Goal: Task Accomplishment & Management: Use online tool/utility

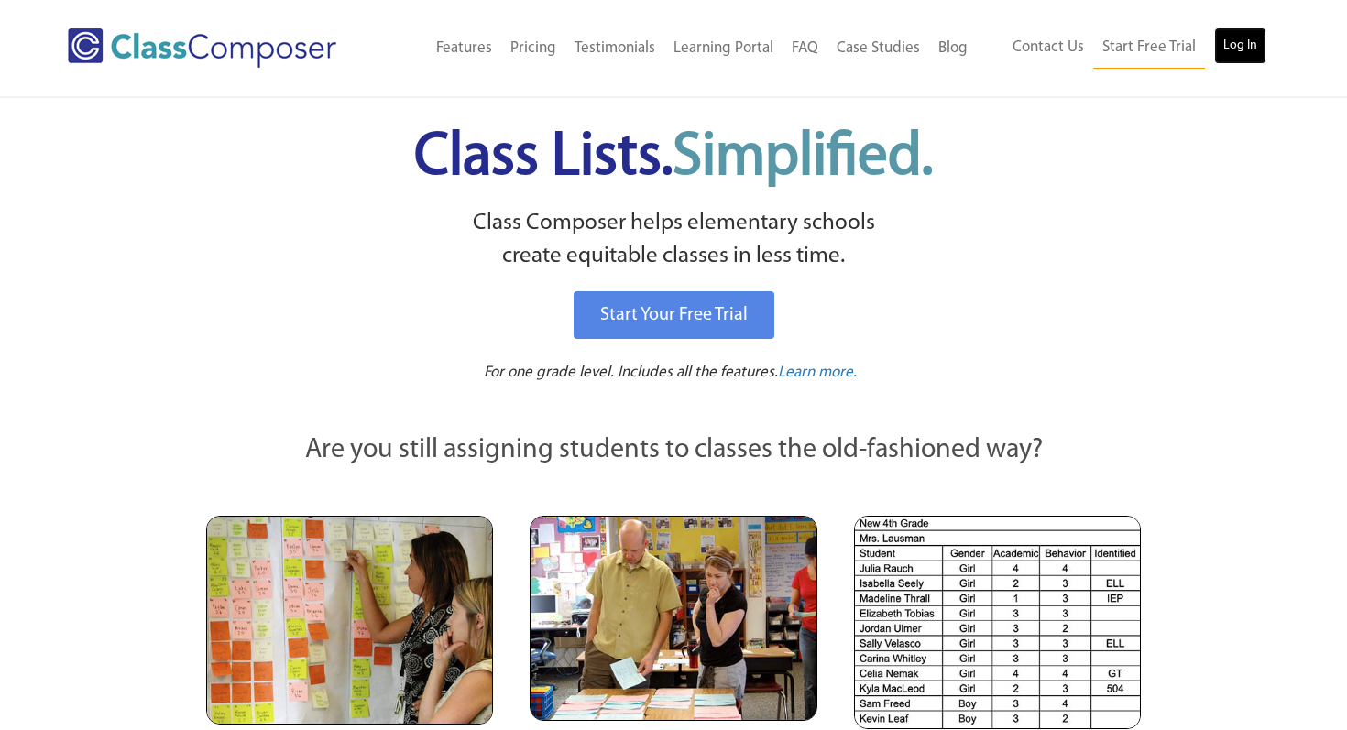
click at [1233, 42] on link "Log In" at bounding box center [1240, 45] width 52 height 37
click at [1234, 46] on link "Log In" at bounding box center [1240, 45] width 52 height 37
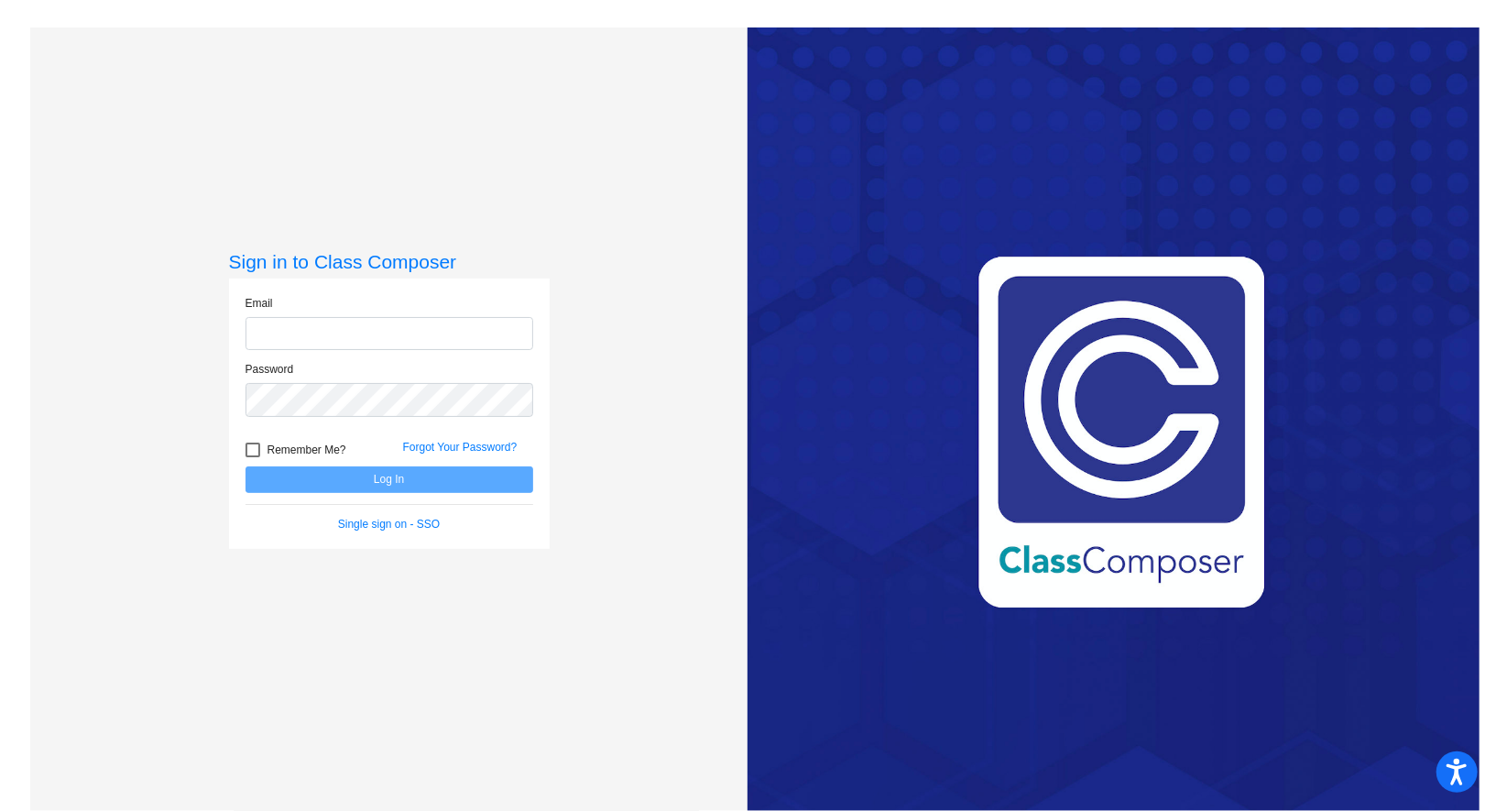
type input "wheeler.mindy@pcr3schools.org"
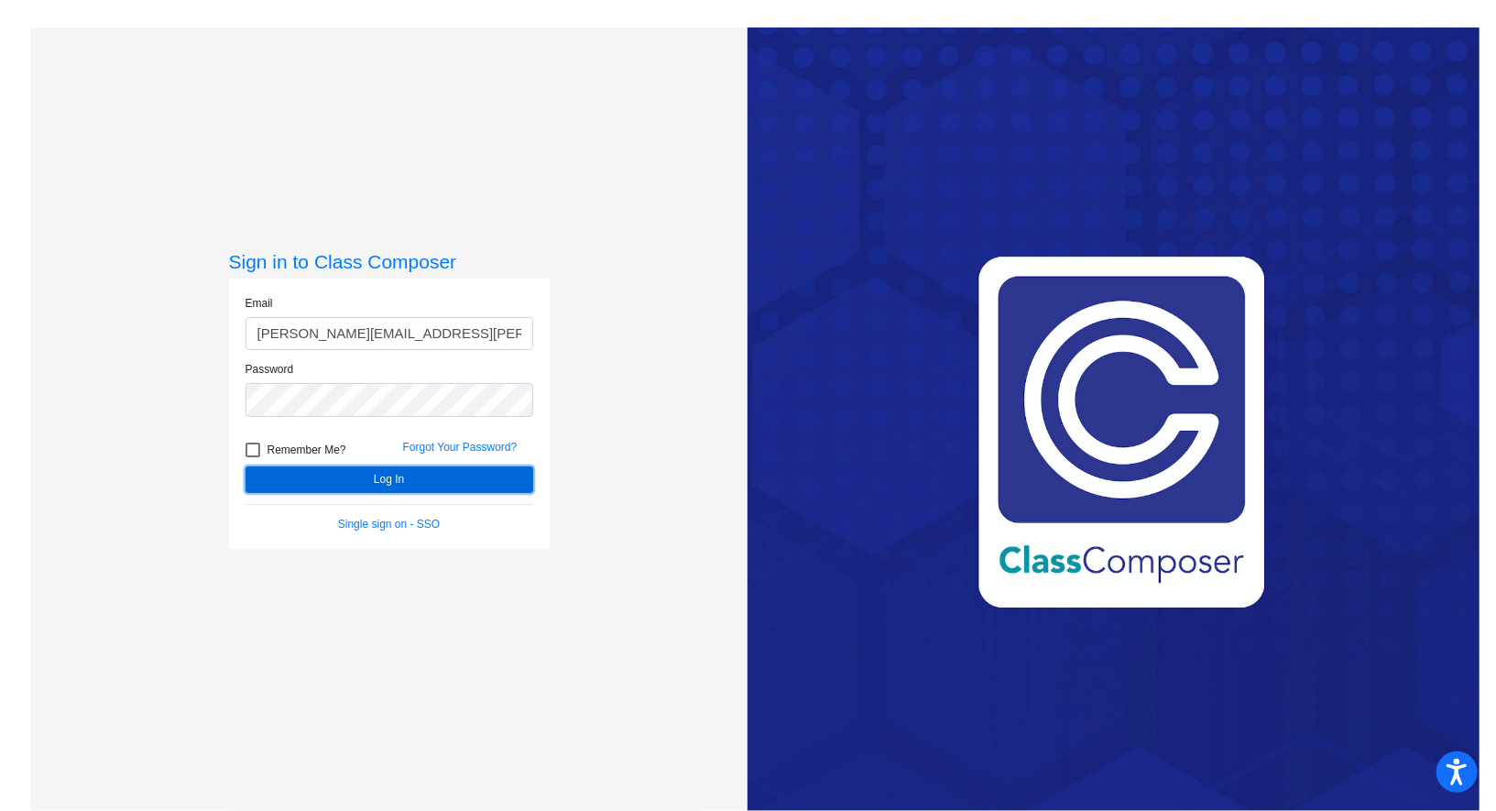
click at [385, 478] on button "Log In" at bounding box center [390, 479] width 288 height 27
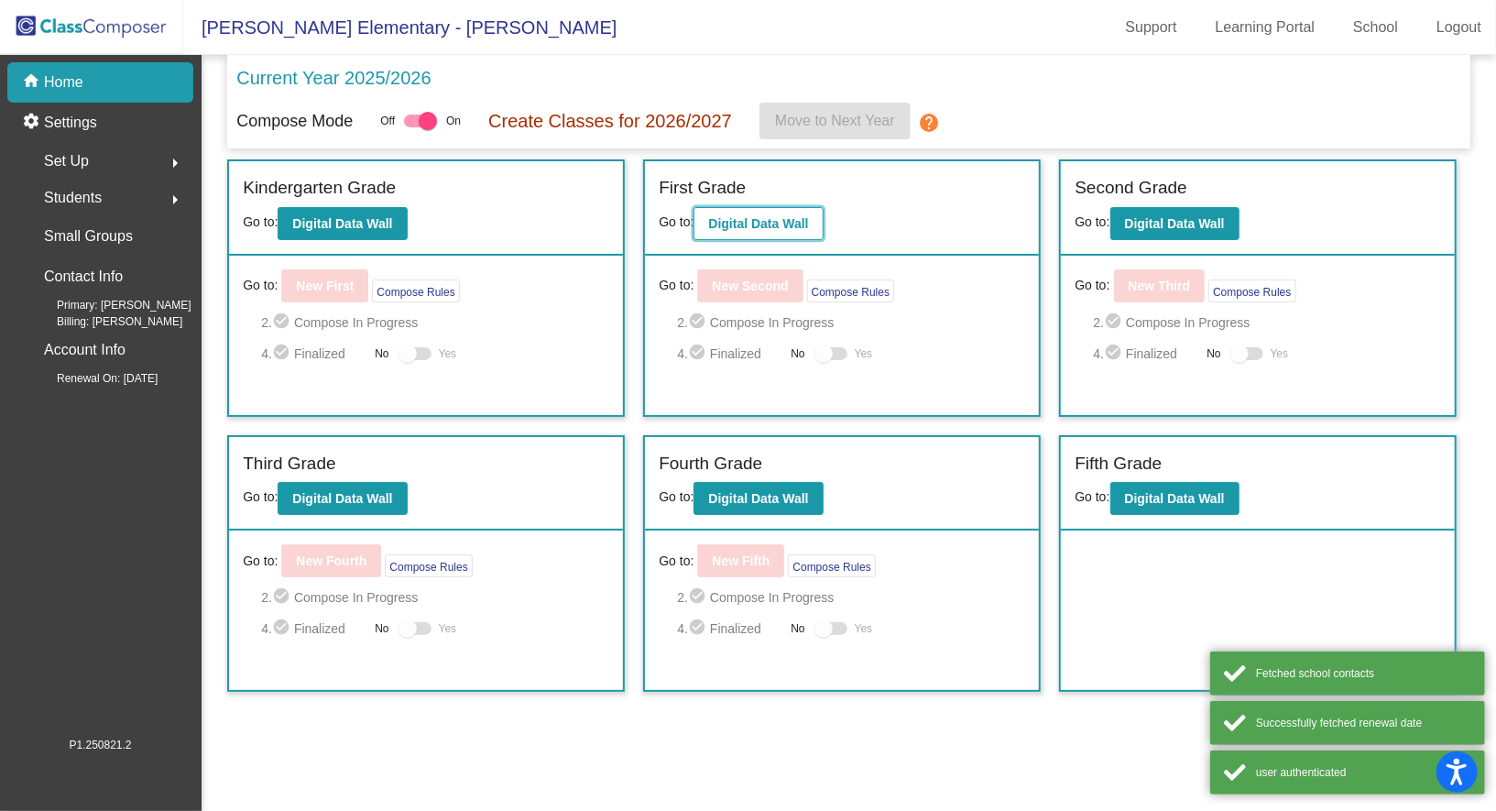
click at [757, 220] on b "Digital Data Wall" at bounding box center [758, 223] width 100 height 15
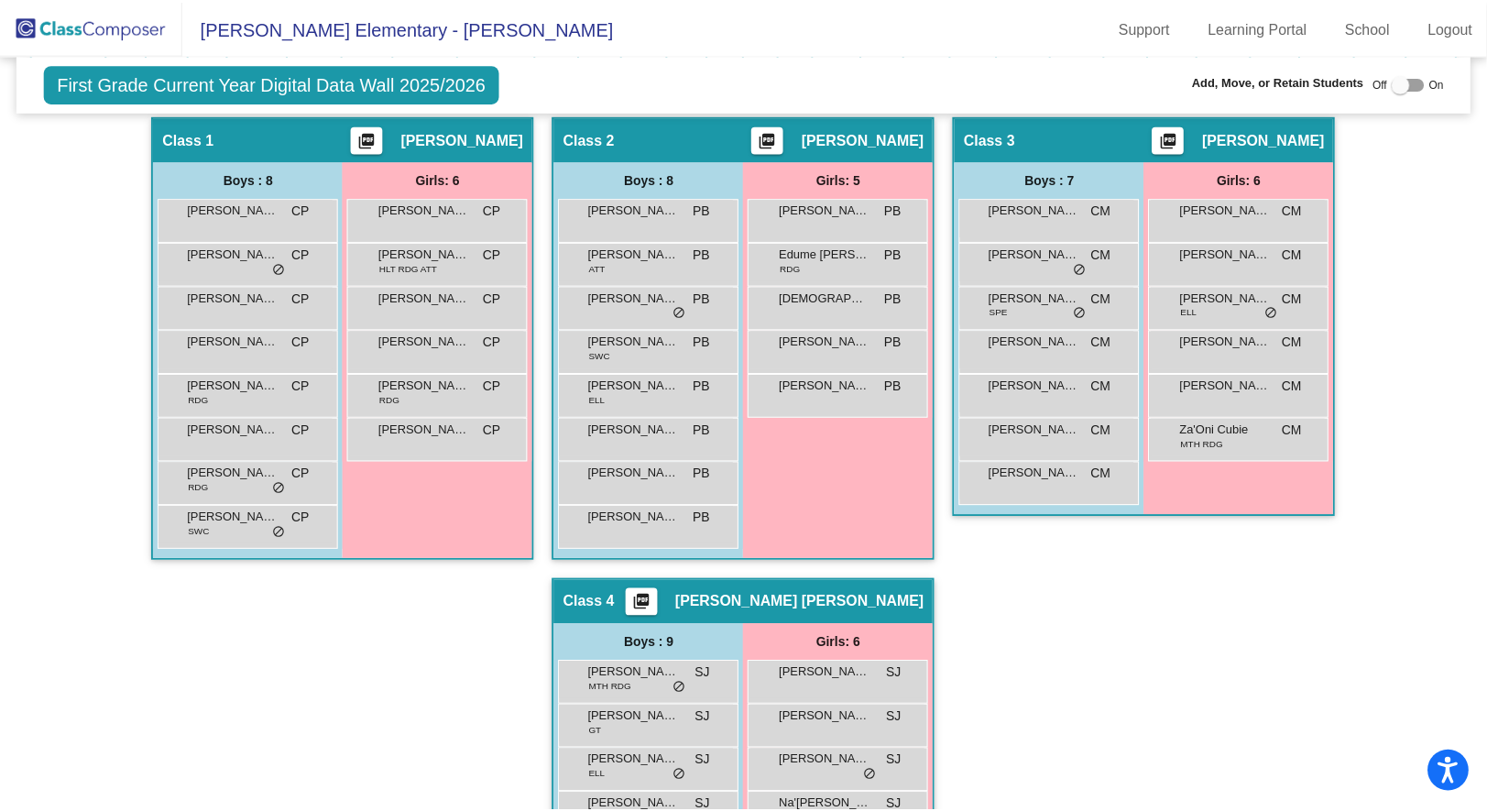
scroll to position [401, 0]
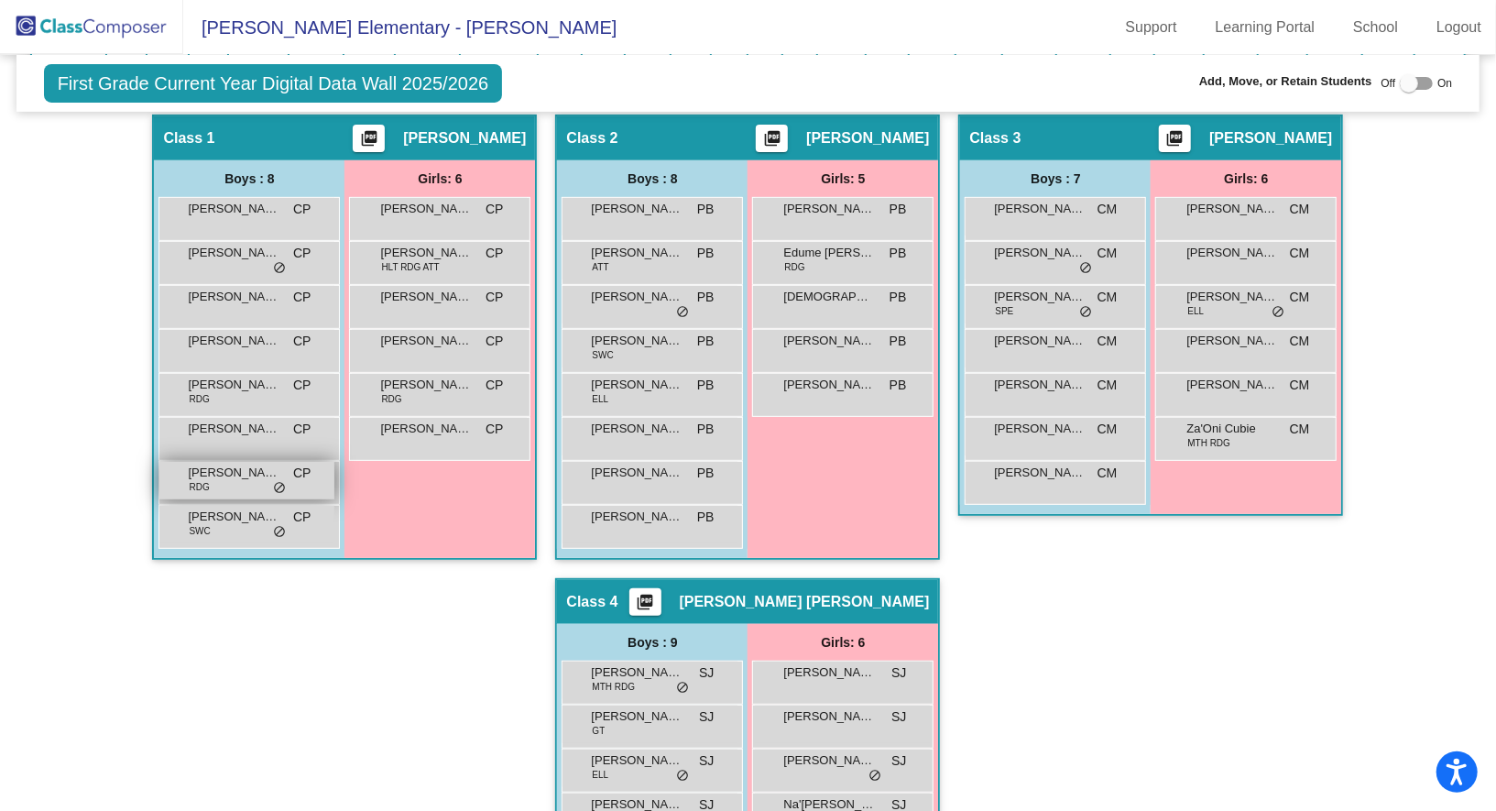
click at [220, 483] on div "Tyson Anderson RDG CP lock do_not_disturb_alt" at bounding box center [246, 481] width 175 height 38
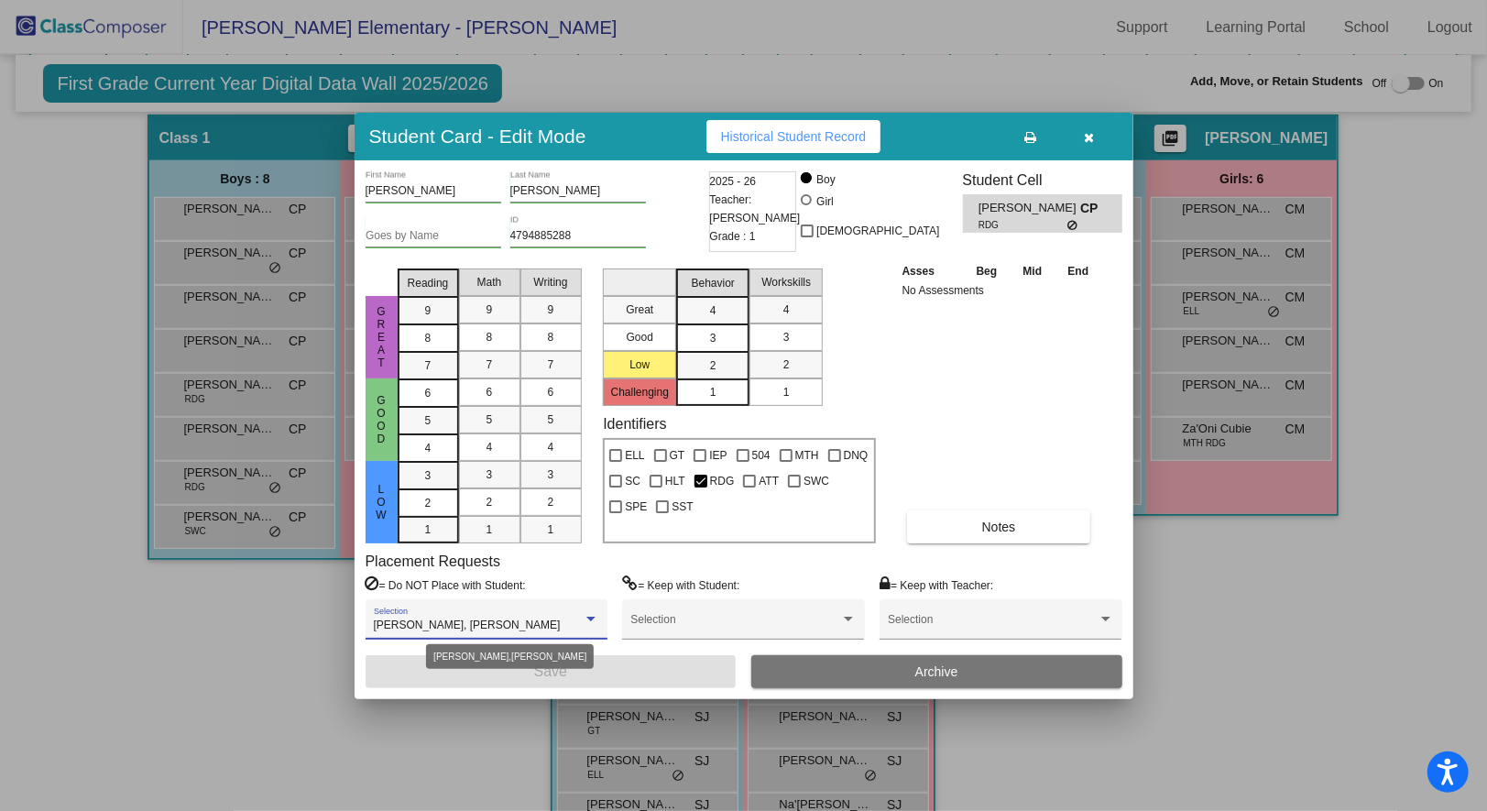
click at [573, 620] on div "Ali Ridha, Landon Sharkey" at bounding box center [478, 625] width 209 height 13
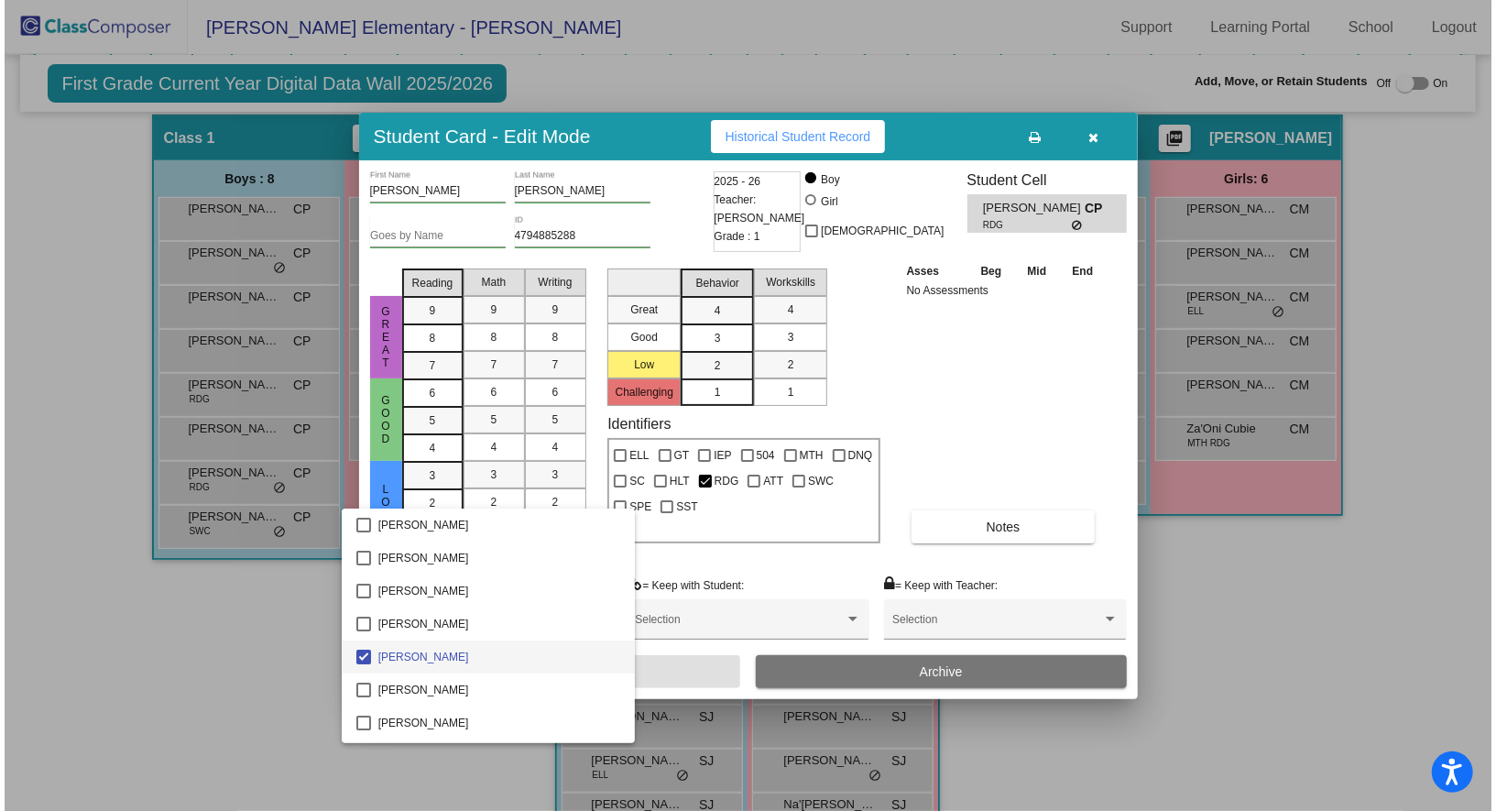
scroll to position [30, 0]
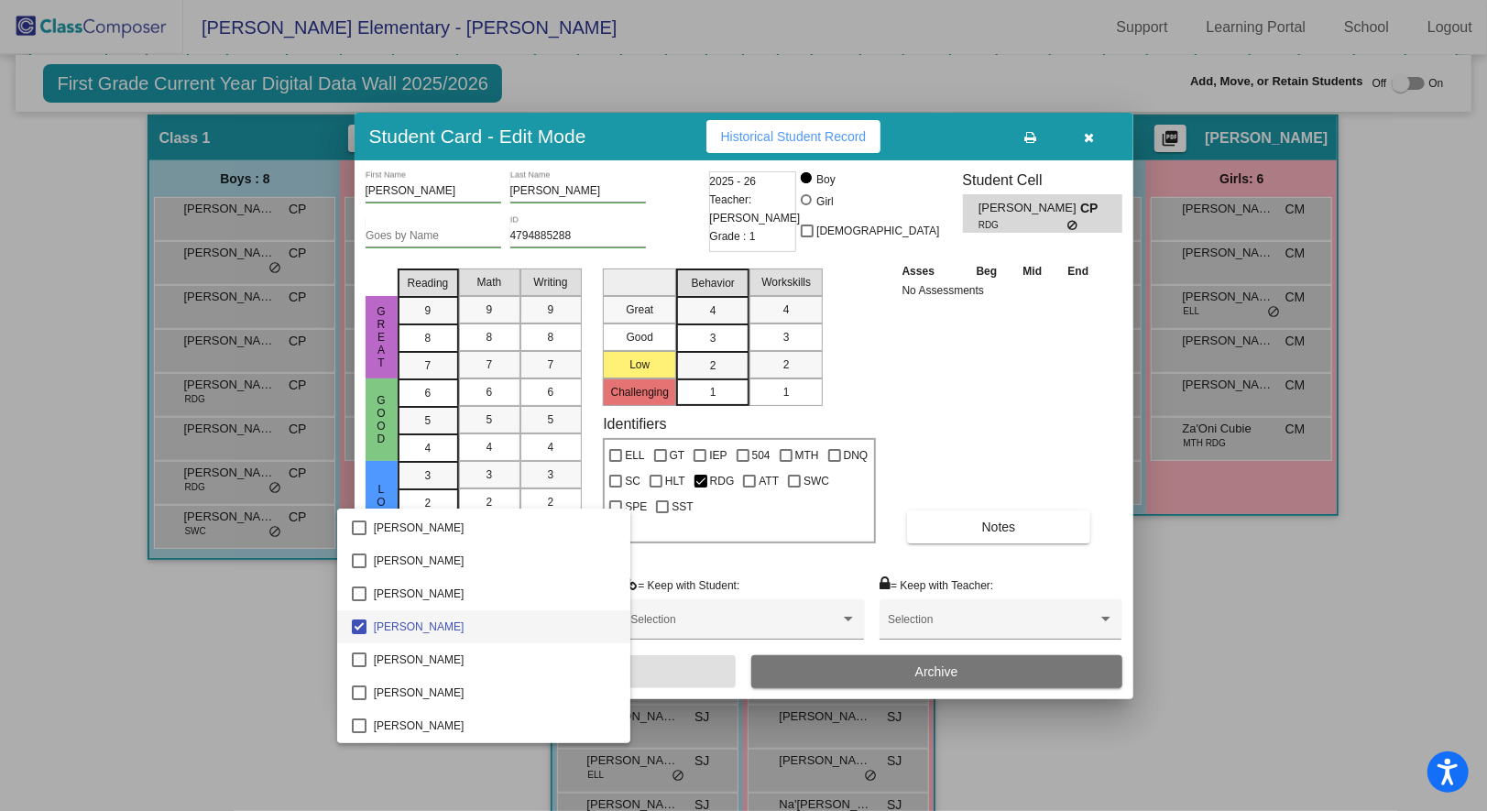
click at [945, 423] on div at bounding box center [743, 405] width 1487 height 811
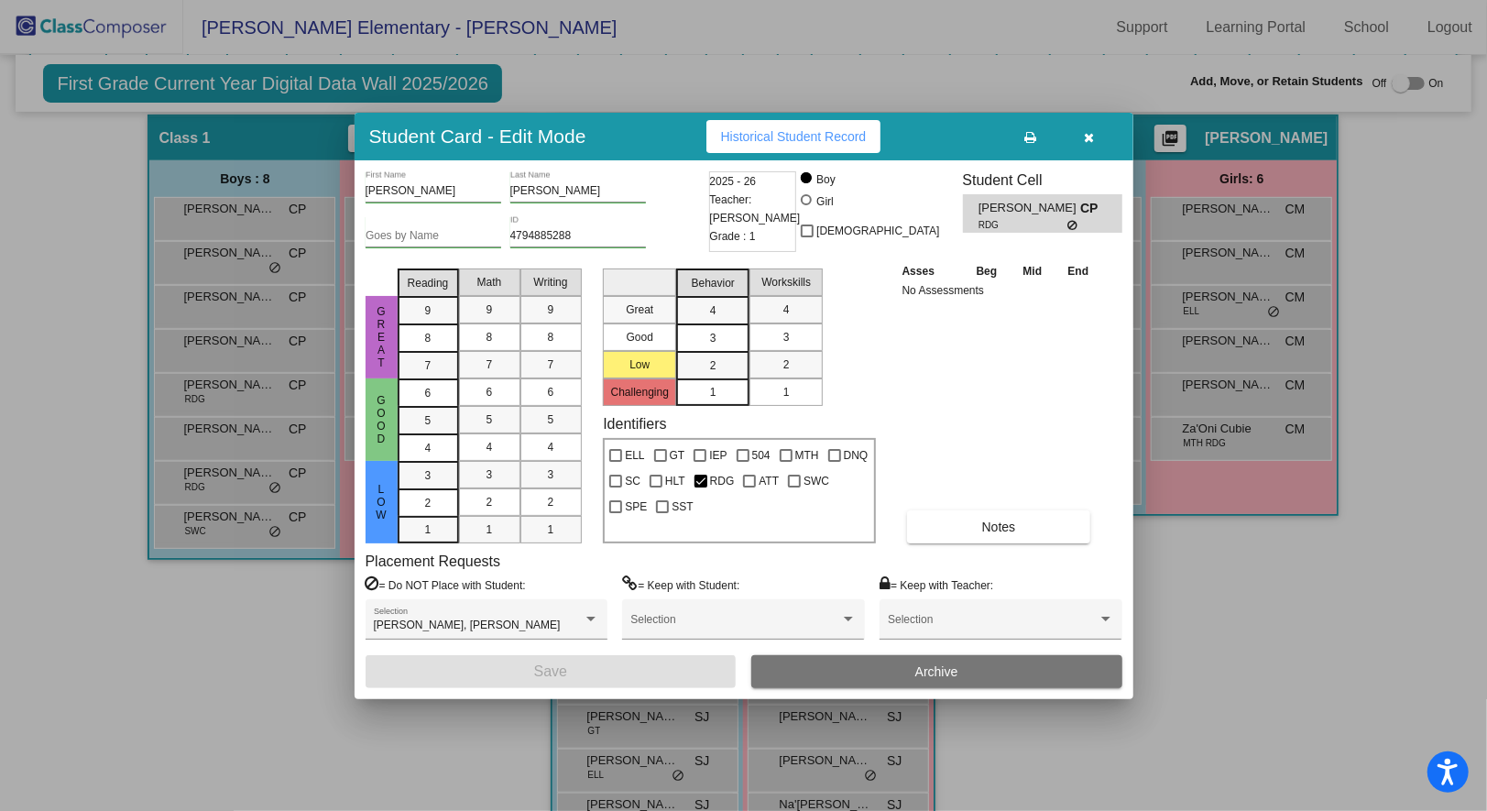
click at [1084, 146] on button "button" at bounding box center [1089, 136] width 59 height 33
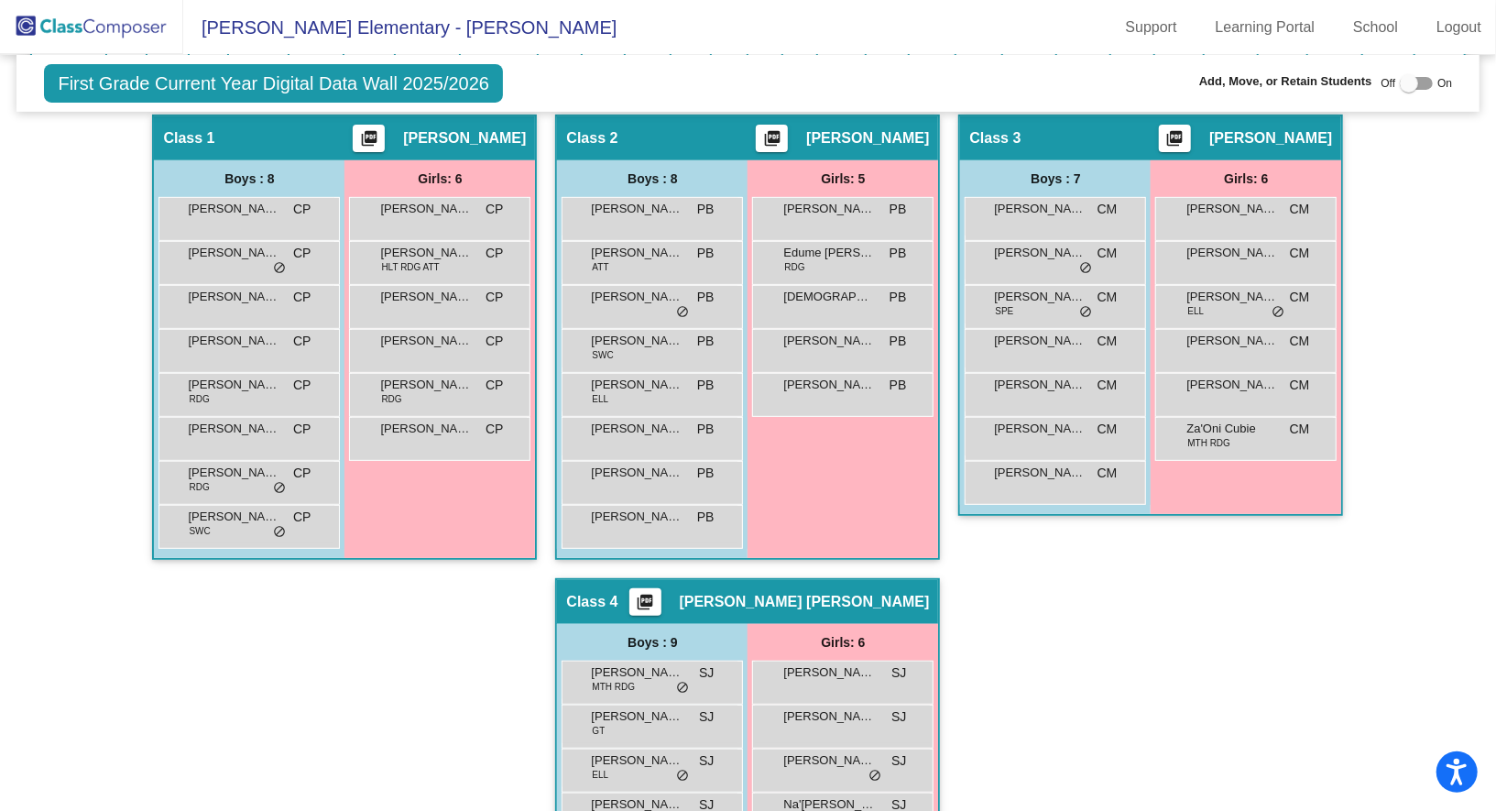
click at [1165, 584] on div "Hallway - Hallway Class picture_as_pdf Add Student First Name Last Name Student…" at bounding box center [748, 600] width 1436 height 971
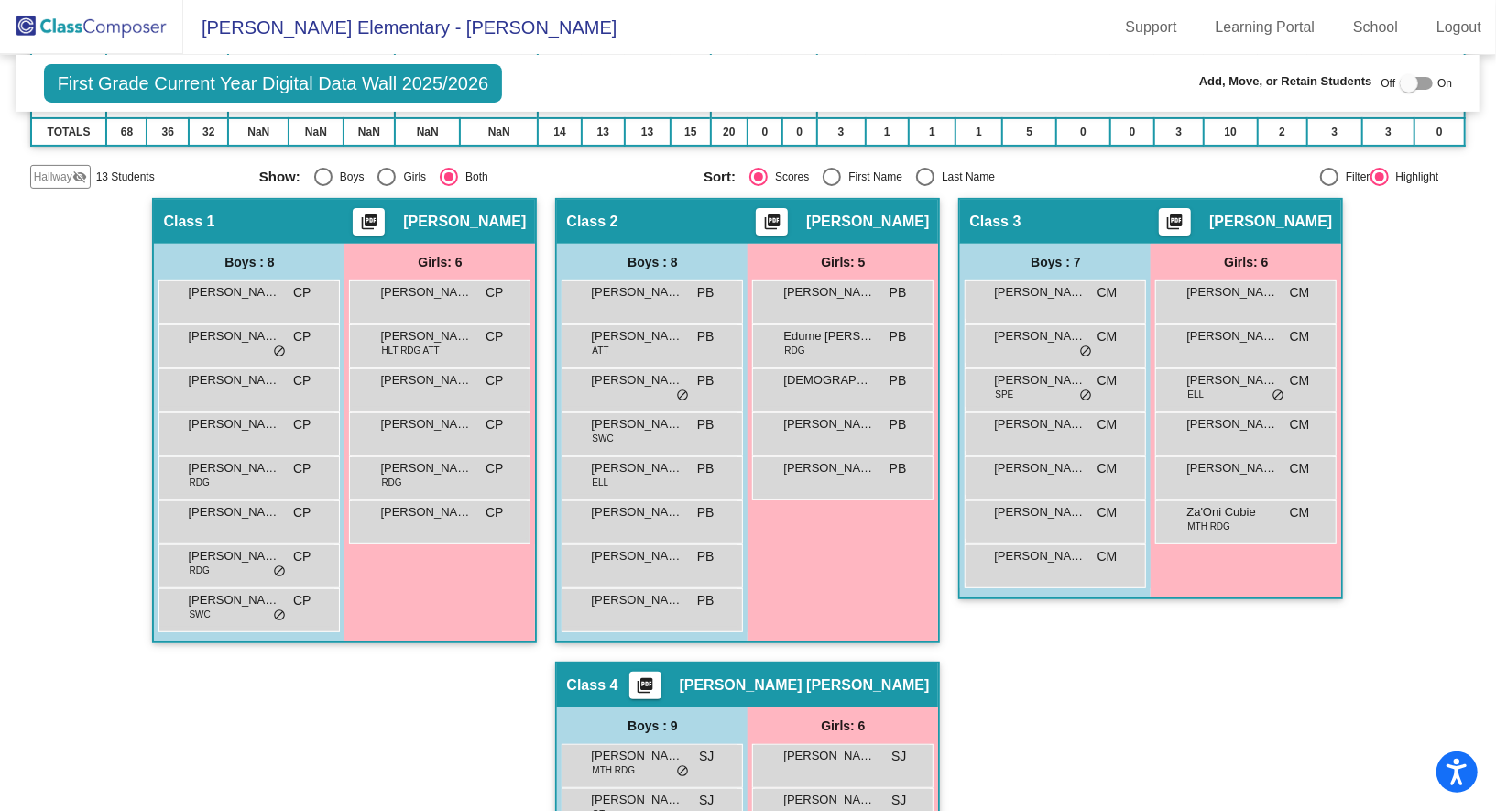
scroll to position [296, 0]
